Goal: Task Accomplishment & Management: Manage account settings

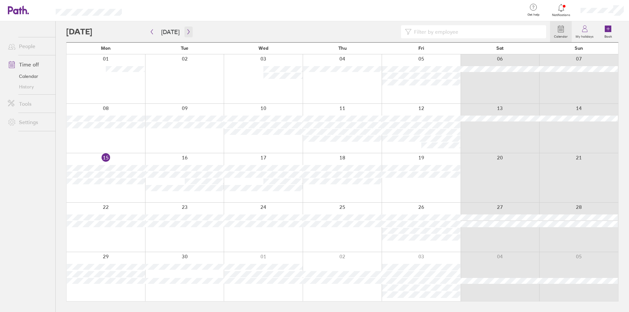
click at [186, 32] on icon "button" at bounding box center [188, 31] width 5 height 5
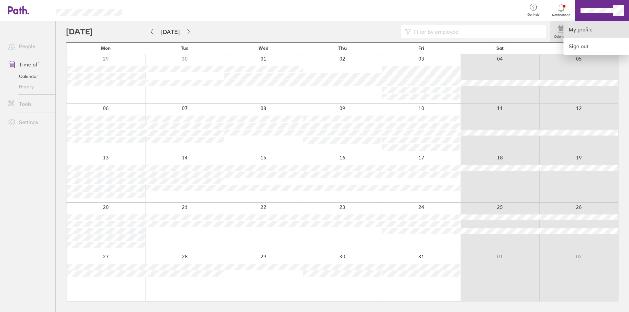
click at [579, 30] on link "My profile" at bounding box center [597, 29] width 66 height 17
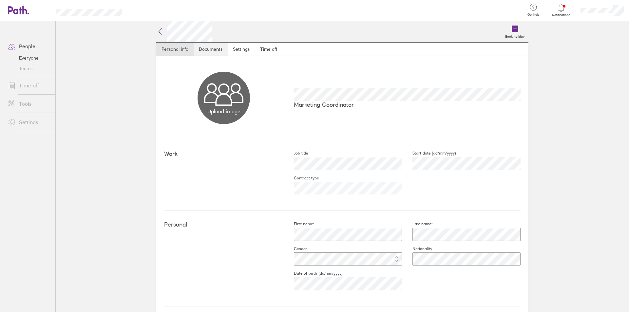
click at [200, 52] on link "Documents" at bounding box center [211, 49] width 34 height 13
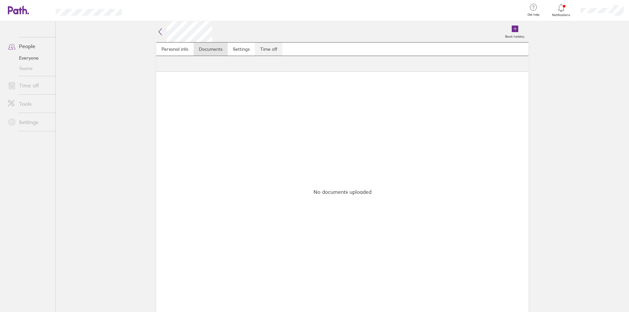
click at [261, 50] on link "Time off" at bounding box center [269, 49] width 28 height 13
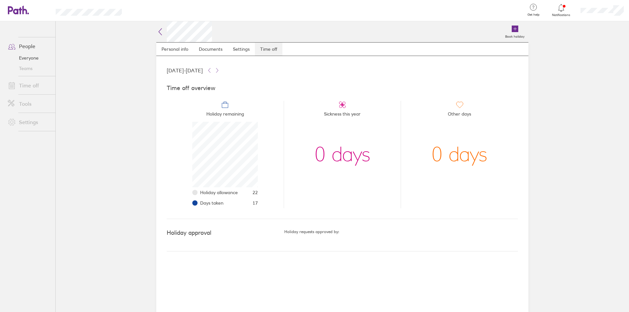
scroll to position [66, 66]
click at [159, 35] on icon at bounding box center [160, 32] width 8 height 8
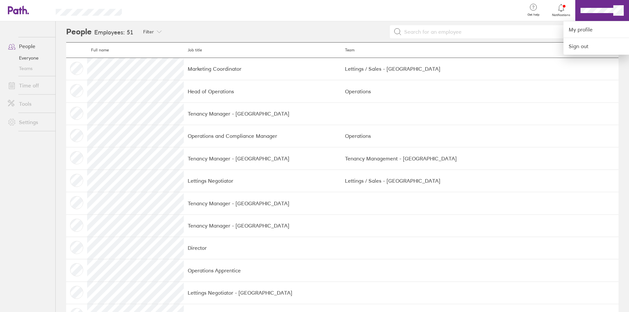
click at [22, 56] on div at bounding box center [314, 156] width 629 height 312
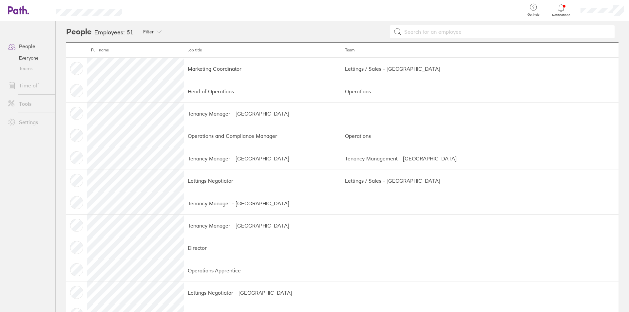
click at [28, 55] on link "Everyone" at bounding box center [29, 58] width 53 height 10
click at [28, 49] on link "People" at bounding box center [29, 46] width 53 height 13
click at [28, 45] on link "People" at bounding box center [29, 46] width 53 height 13
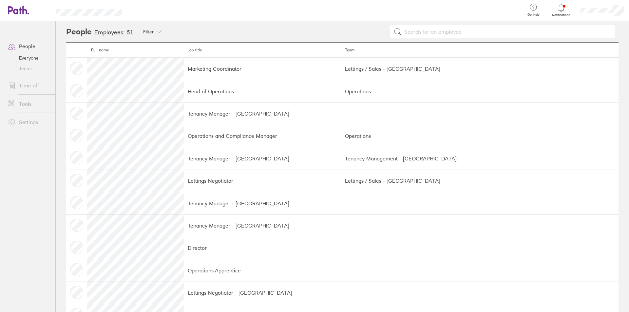
click at [22, 45] on link "People" at bounding box center [29, 46] width 53 height 13
click at [27, 51] on link "People" at bounding box center [29, 46] width 53 height 13
click at [24, 45] on link "People" at bounding box center [29, 46] width 53 height 13
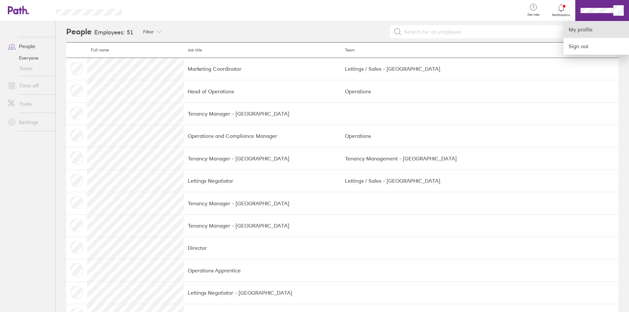
click at [591, 27] on link "My profile" at bounding box center [597, 29] width 66 height 17
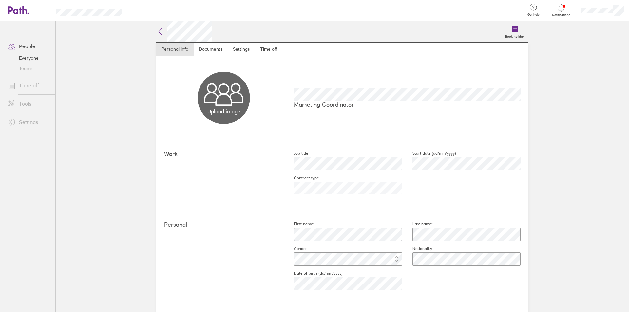
click at [21, 48] on link "People" at bounding box center [29, 46] width 53 height 13
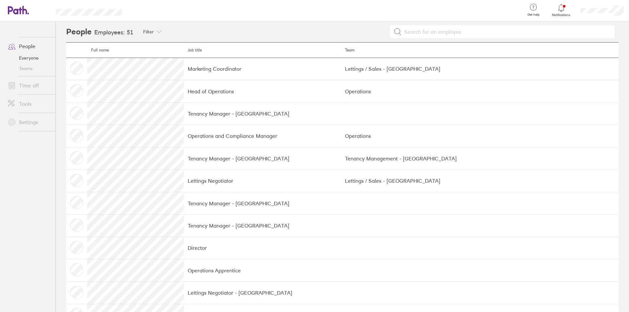
click at [21, 48] on link "People" at bounding box center [29, 46] width 53 height 13
click at [29, 95] on li "Tools" at bounding box center [27, 104] width 55 height 18
click at [29, 88] on link "Time off" at bounding box center [29, 85] width 53 height 13
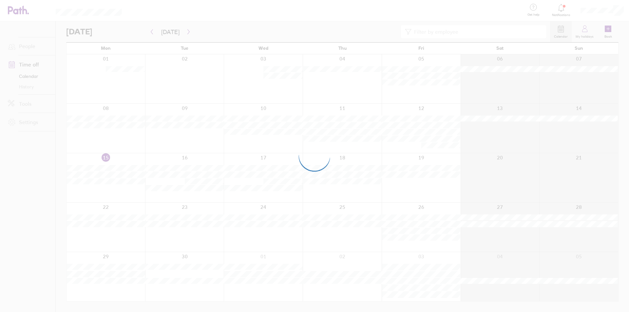
click at [29, 88] on div at bounding box center [314, 156] width 629 height 312
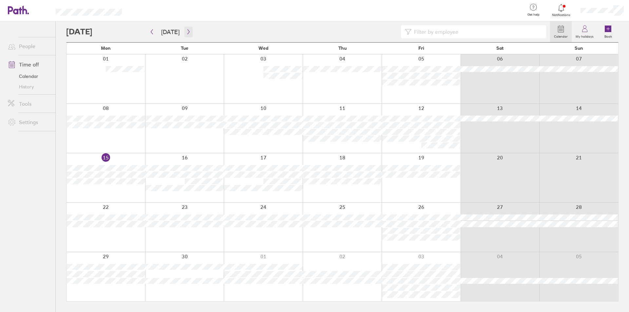
click at [189, 30] on button "button" at bounding box center [189, 32] width 8 height 11
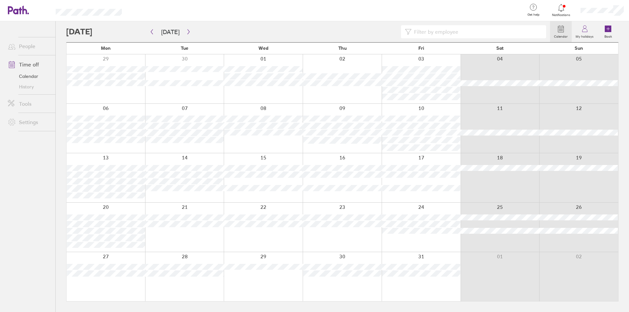
click at [443, 60] on div at bounding box center [421, 78] width 79 height 49
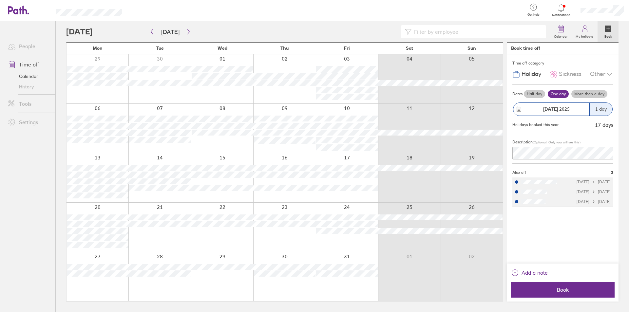
click at [111, 108] on div at bounding box center [98, 128] width 62 height 49
click at [550, 291] on span "Book" at bounding box center [563, 290] width 94 height 6
